Goal: Task Accomplishment & Management: Complete application form

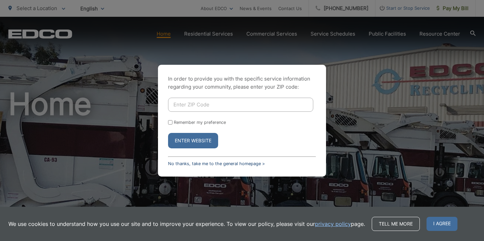
click at [222, 161] on link "No thanks, take me to the general homepage >" at bounding box center [216, 163] width 97 height 5
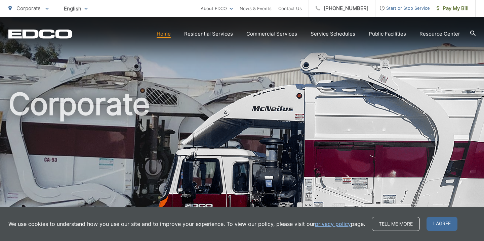
click at [397, 11] on span "Start or Stop Service" at bounding box center [402, 8] width 54 height 8
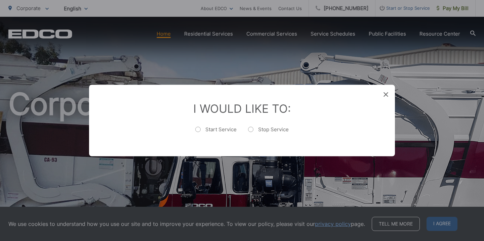
click at [260, 129] on label "Stop Service" at bounding box center [268, 132] width 41 height 13
radio input "true"
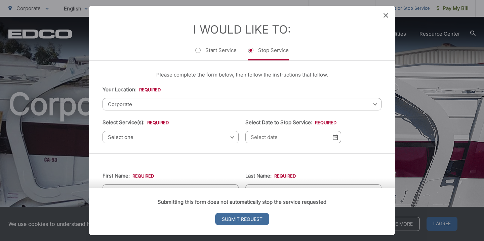
click at [196, 101] on span "Corporate" at bounding box center [241, 104] width 279 height 12
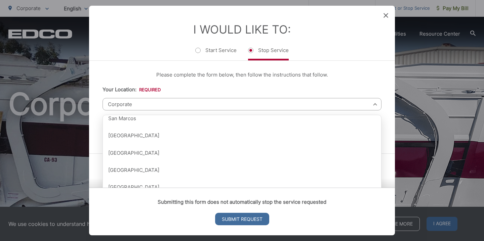
scroll to position [749, 0]
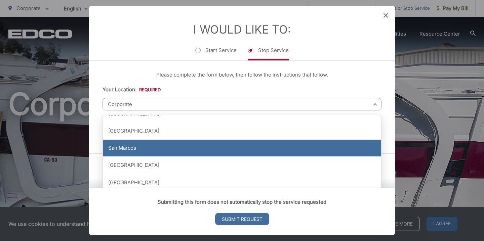
click at [171, 154] on div "San Marcos" at bounding box center [242, 148] width 278 height 17
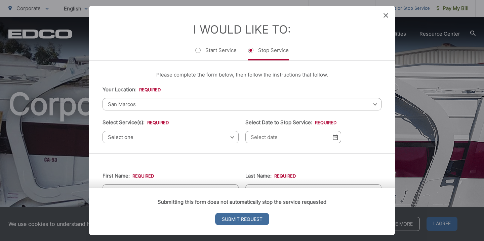
click at [165, 140] on span "Select one" at bounding box center [170, 137] width 136 height 12
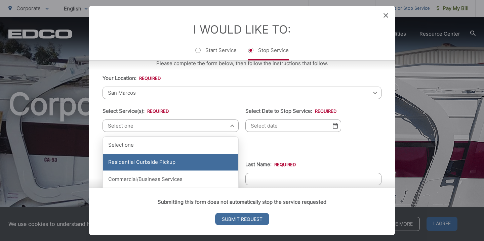
scroll to position [0, 0]
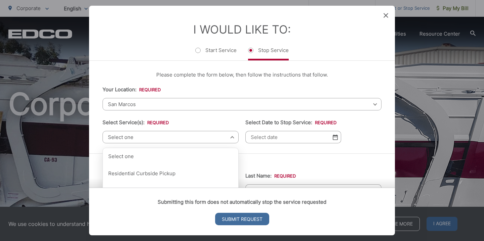
click at [222, 87] on li "Your Location: * Select your location Alpine [GEOGRAPHIC_DATA][PERSON_NAME][GEO…" at bounding box center [241, 98] width 279 height 25
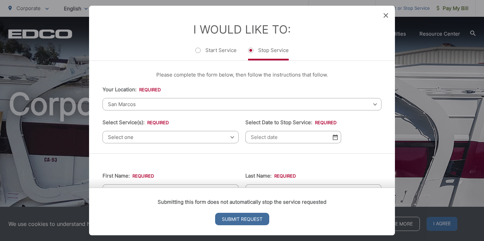
click at [383, 14] on icon at bounding box center [385, 15] width 5 height 5
